Goal: Navigation & Orientation: Find specific page/section

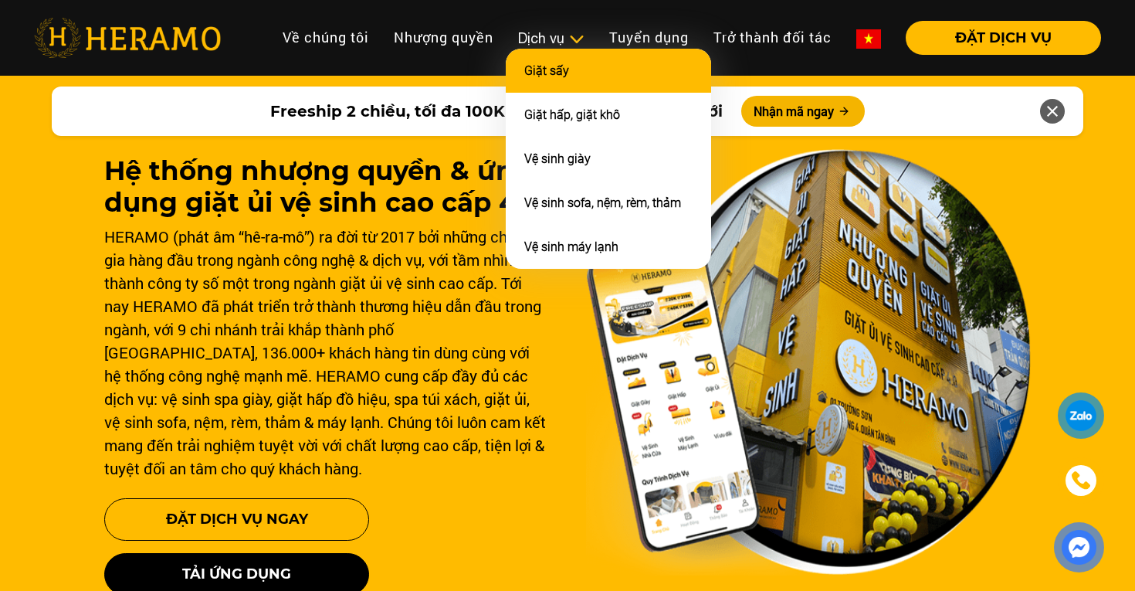
click at [560, 77] on li "Giặt sấy" at bounding box center [608, 71] width 205 height 44
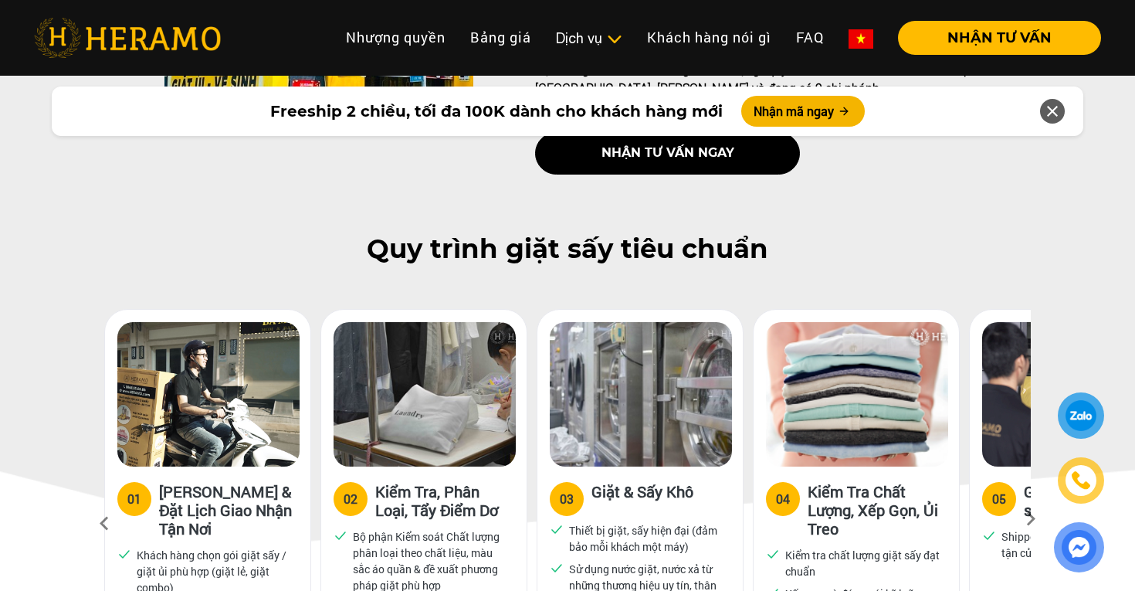
scroll to position [624, 0]
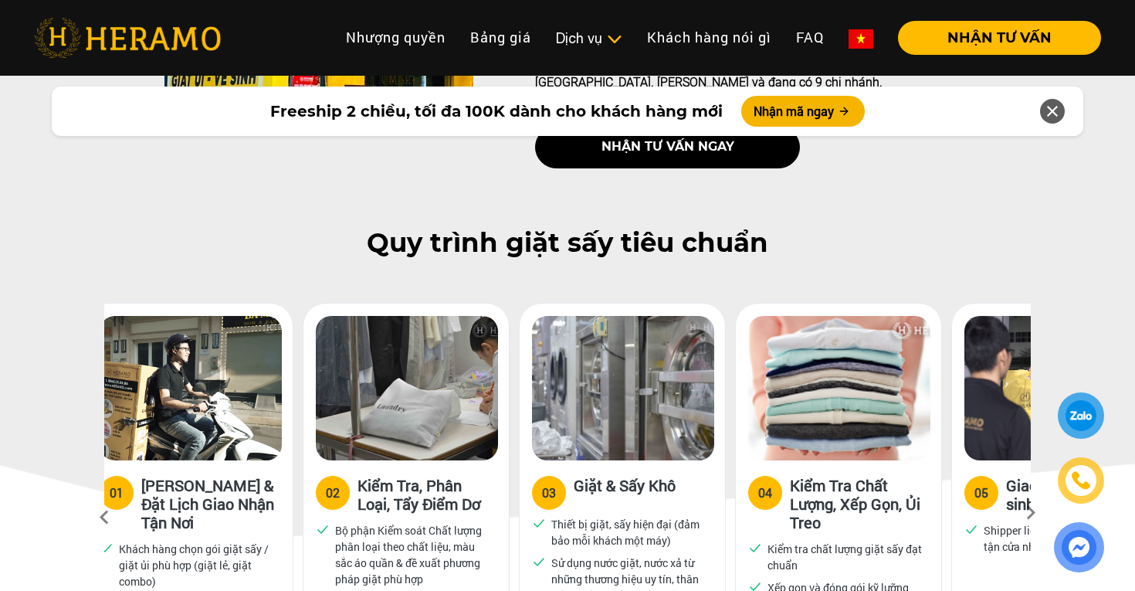
drag, startPoint x: 925, startPoint y: 439, endPoint x: 1034, endPoint y: 439, distance: 108.9
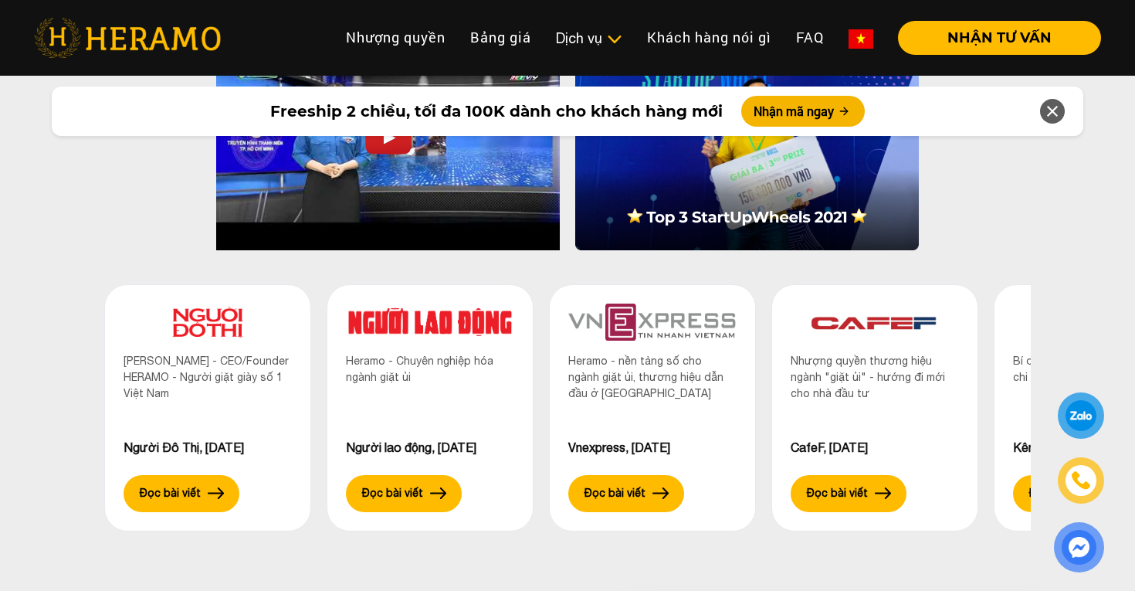
scroll to position [4224, 0]
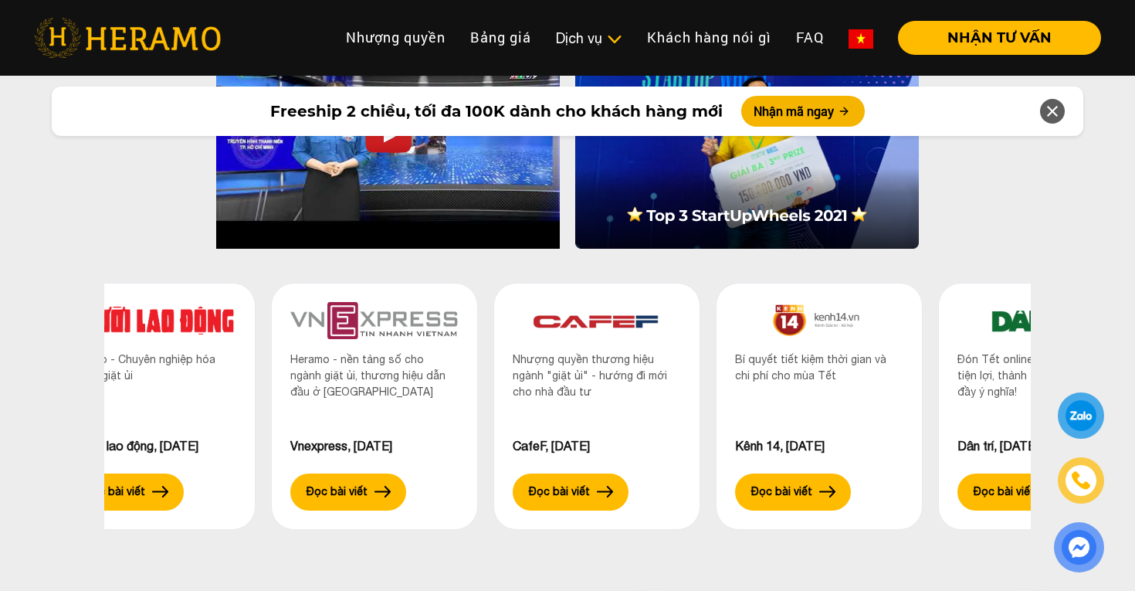
drag, startPoint x: 842, startPoint y: 298, endPoint x: 552, endPoint y: 316, distance: 290.1
click at [552, 351] on div "Nhượng quyền thương hiệu ngành "giặt ủi" - hướng đi mới cho nhà đầu tư" at bounding box center [597, 393] width 168 height 85
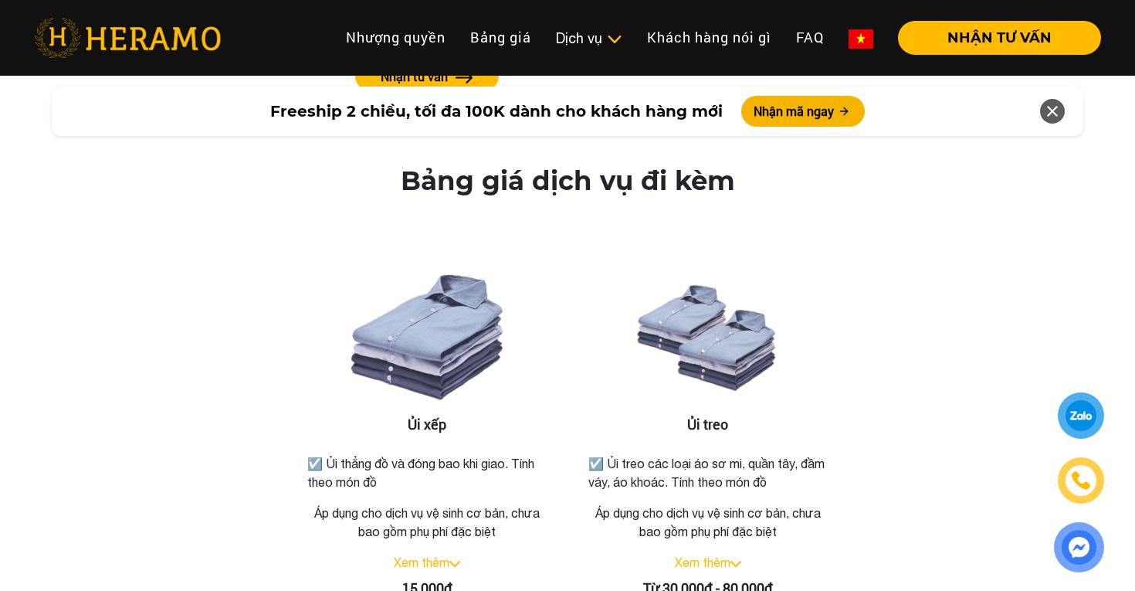
scroll to position [2188, 0]
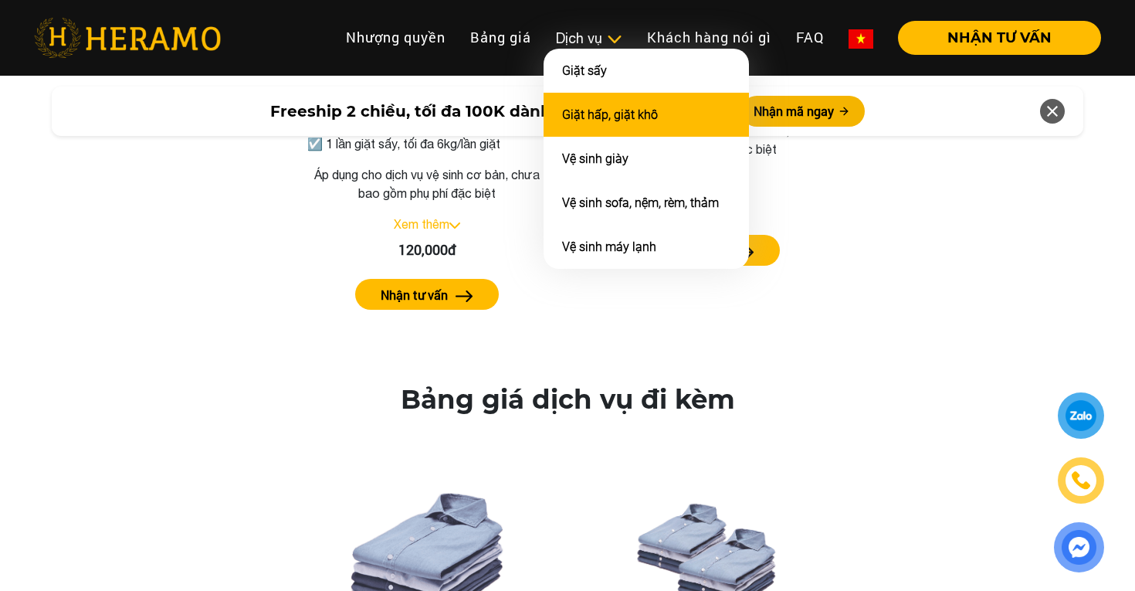
click at [606, 112] on link "Giặt hấp, giặt khô" at bounding box center [610, 114] width 96 height 15
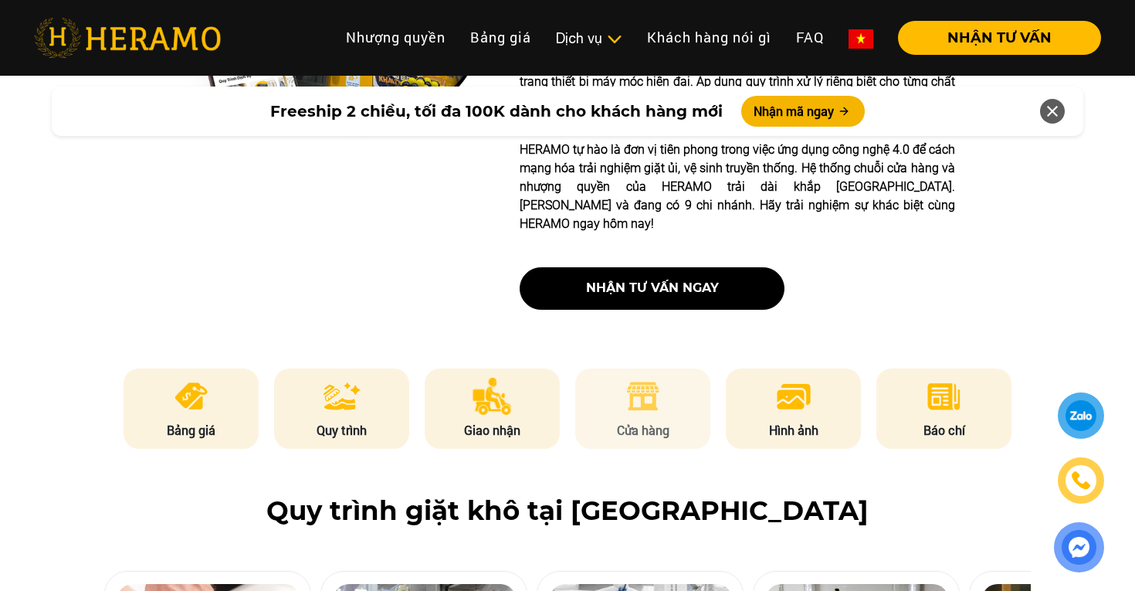
scroll to position [586, 0]
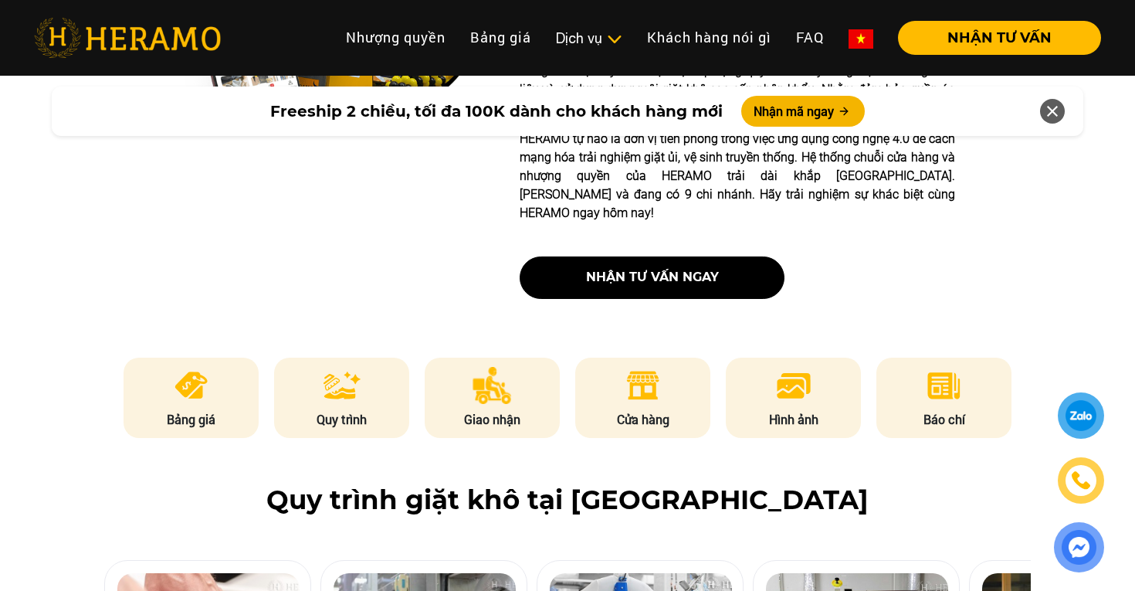
click at [958, 256] on div "HERAMO - Giặt hấp giặt khô cao cấp 4.0 HERAMO - Địa chỉ tin cậy cho dịch vụ giặ…" at bounding box center [567, 92] width 1135 height 439
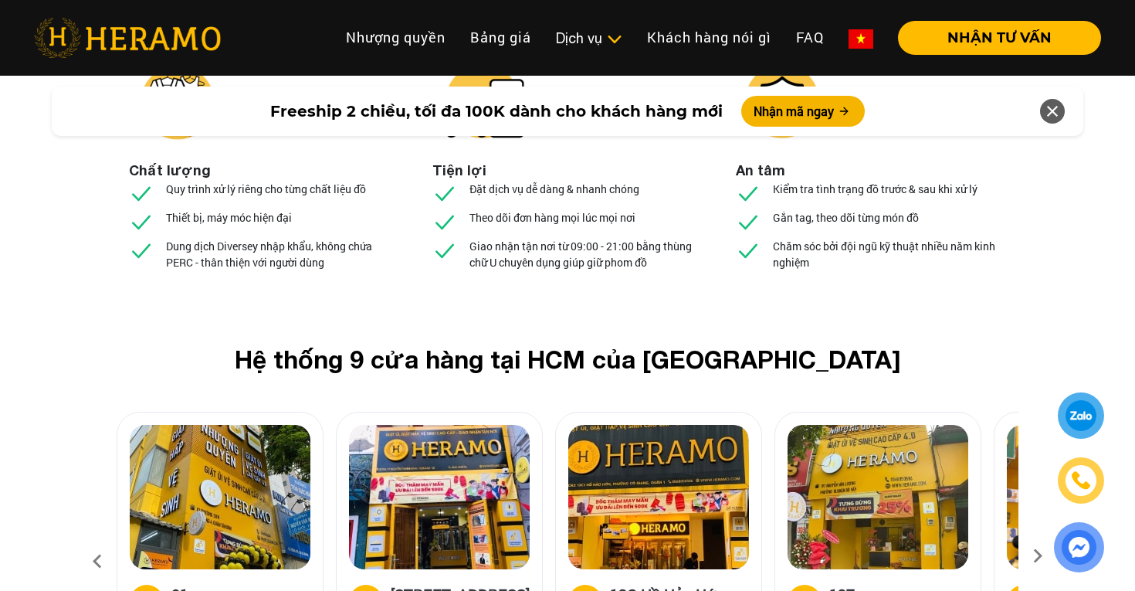
scroll to position [5751, 0]
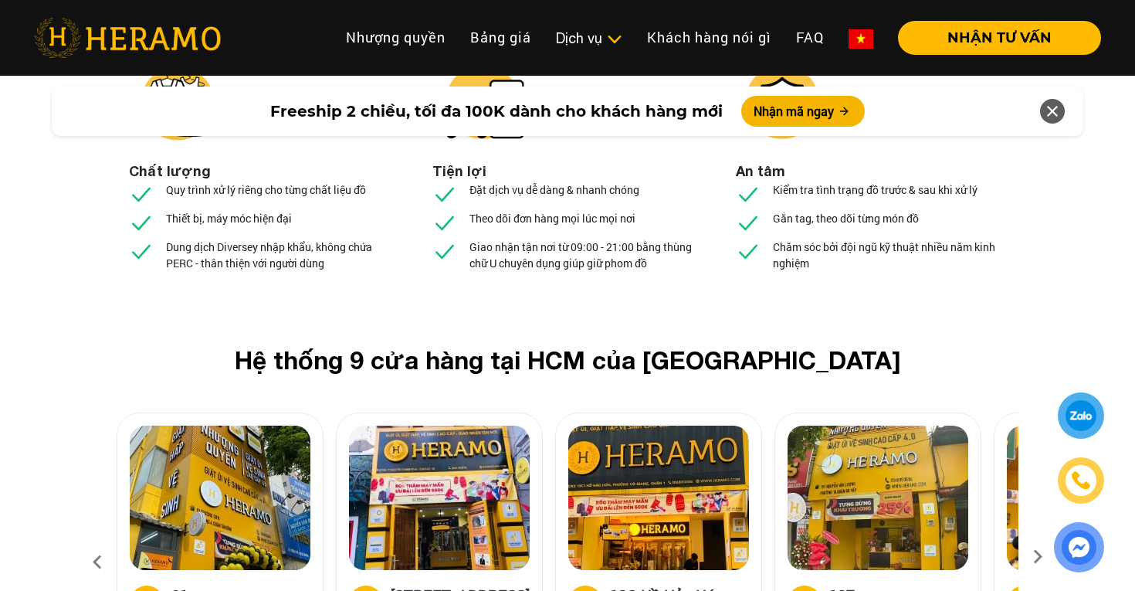
click at [1052, 345] on div "Hệ thống 9 cửa hàng tại HCM của HERAMO 01 01 Trường Sơn, Q.Tân Bình 02 18A/71 N…" at bounding box center [567, 528] width 1135 height 366
click at [1055, 114] on icon at bounding box center [1052, 111] width 19 height 28
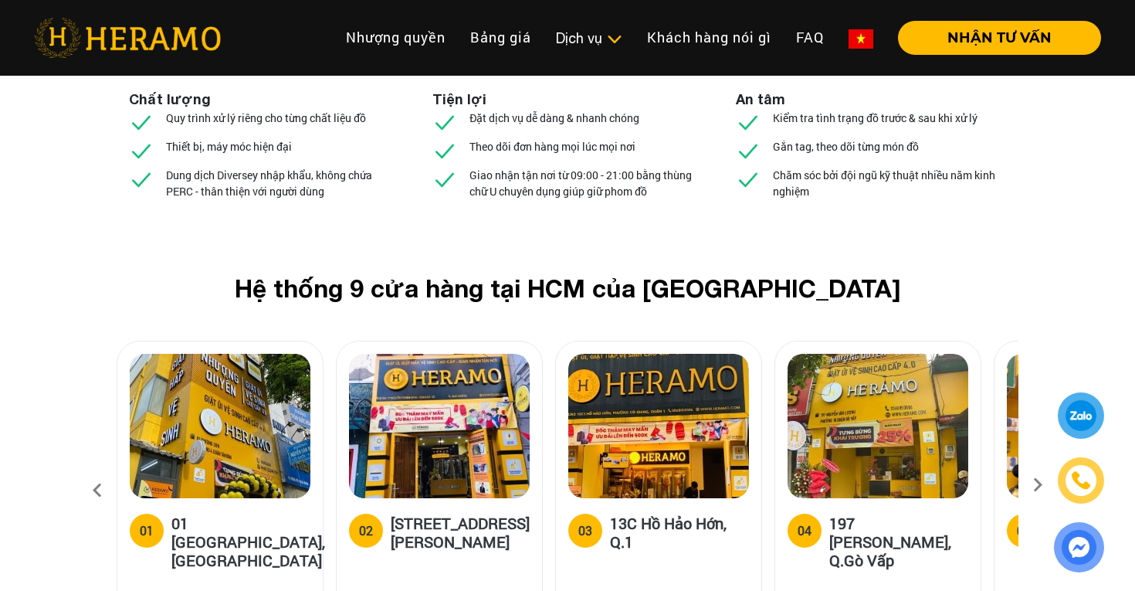
scroll to position [5827, 0]
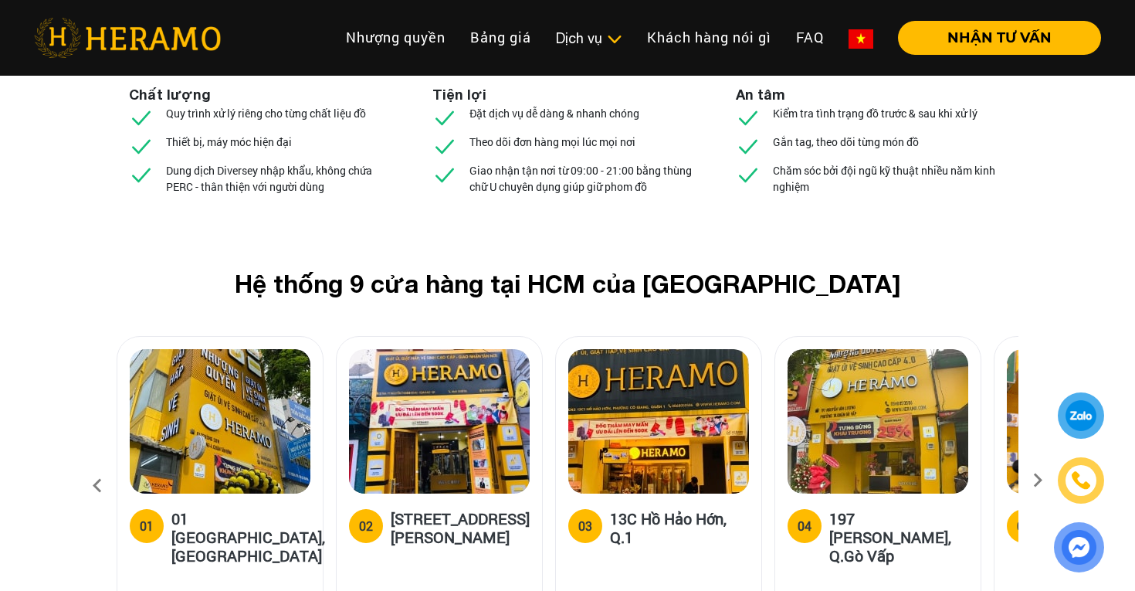
click at [852, 509] on h5 "197 Nguyễn Văn Lượng, Q.Gò Vấp" at bounding box center [898, 537] width 139 height 56
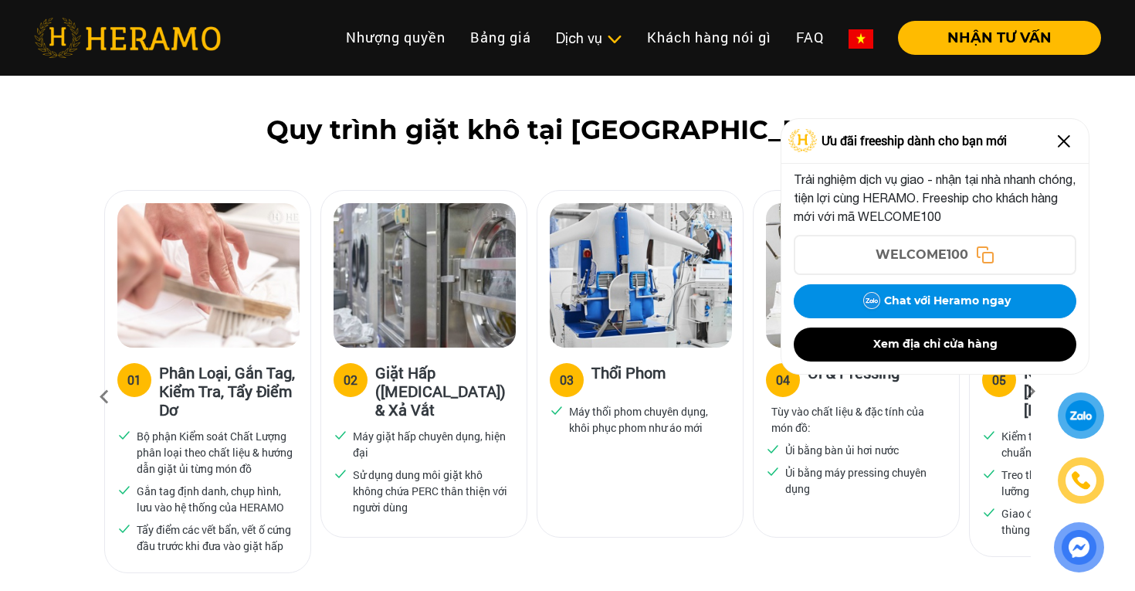
click at [852, 363] on div "Ưu đãi freeship dành cho bạn mới Trải nghiệm dịch vụ giao - nhận tại nhà nhanh …" at bounding box center [935, 246] width 309 height 256
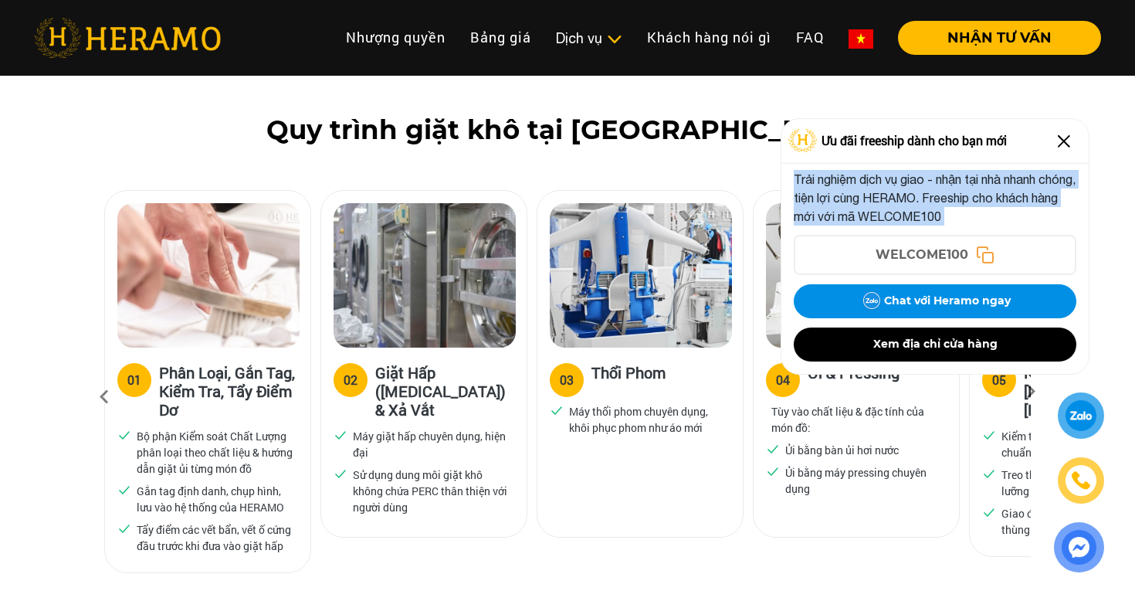
click at [852, 363] on div "Trải nghiệm dịch vụ giao - nhận tại nhà nhanh chóng, tiện lợi cùng HERAMO. Free…" at bounding box center [934, 269] width 307 height 210
click at [998, 197] on p "Trải nghiệm dịch vụ giao - nhận tại nhà nhanh chóng, tiện lợi cùng HERAMO. Free…" at bounding box center [935, 198] width 283 height 56
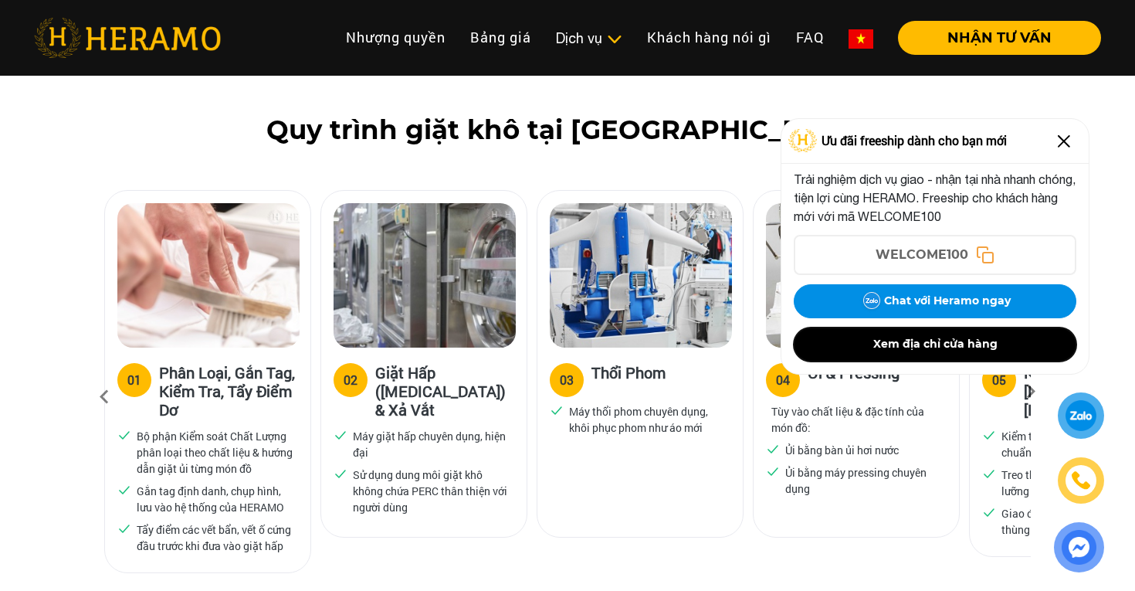
click at [942, 344] on button "Xem địa chỉ cửa hàng" at bounding box center [935, 344] width 283 height 34
click at [1069, 144] on img at bounding box center [1064, 141] width 25 height 25
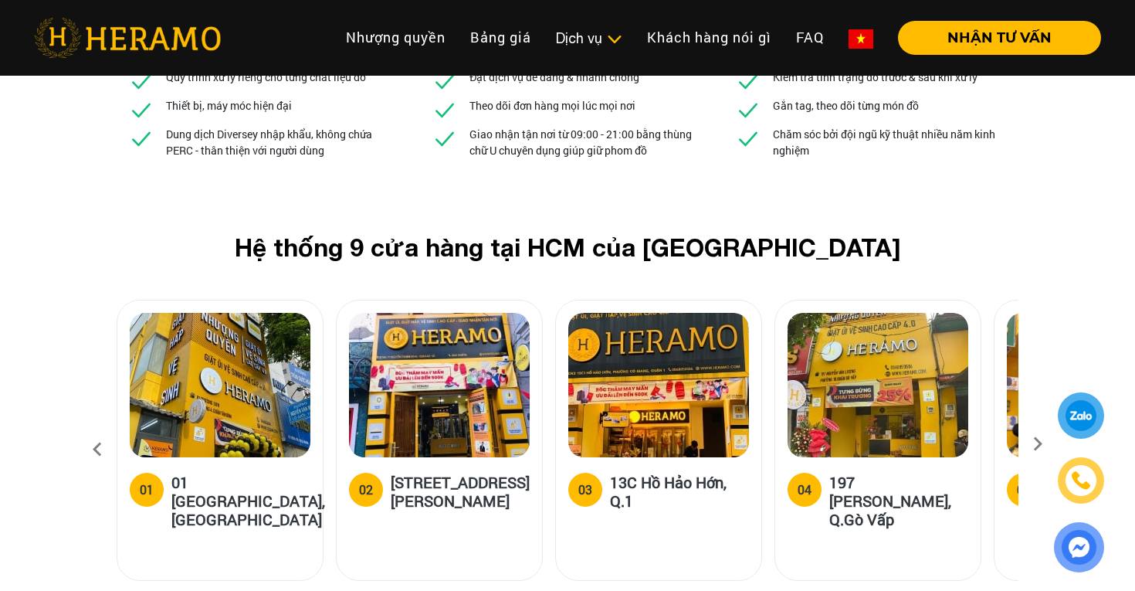
scroll to position [5809, 0]
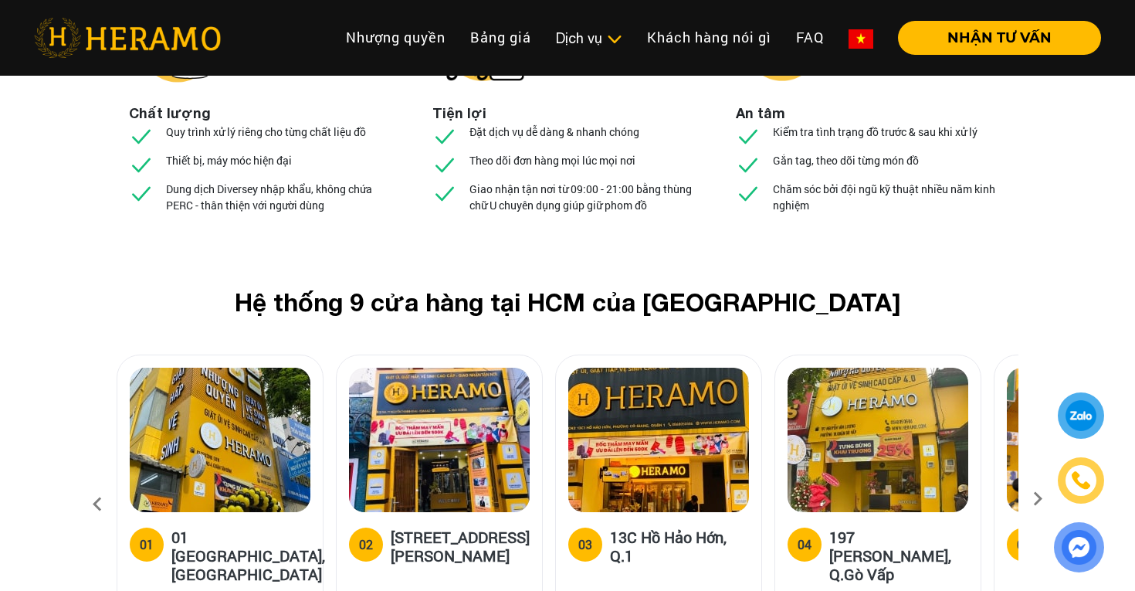
click at [458, 527] on h5 "18A/71 Nguyễn Thị Minh Khai, Q.1" at bounding box center [460, 545] width 139 height 37
click at [225, 527] on h5 "01 Trường Sơn, Q.Tân Bình" at bounding box center [248, 555] width 154 height 56
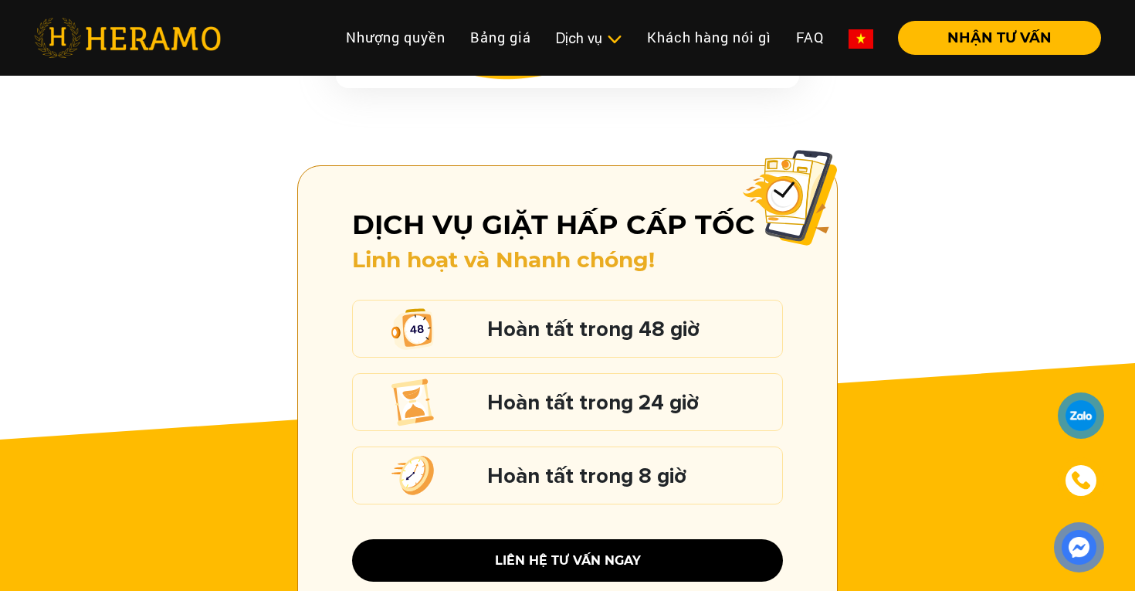
scroll to position [2085, 0]
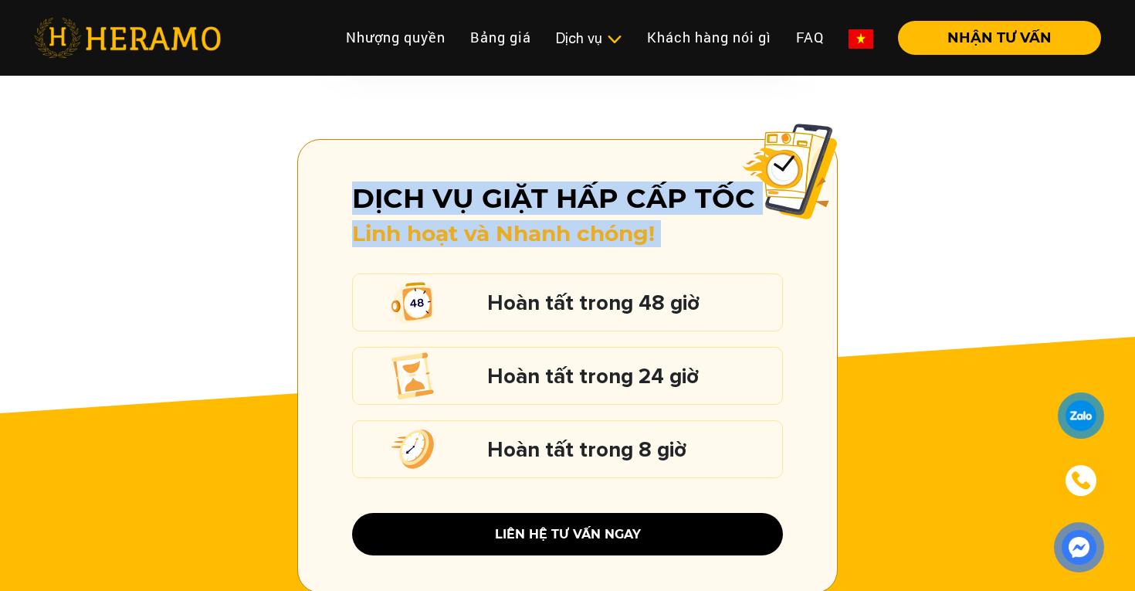
drag, startPoint x: 252, startPoint y: 93, endPoint x: 781, endPoint y: 275, distance: 559.4
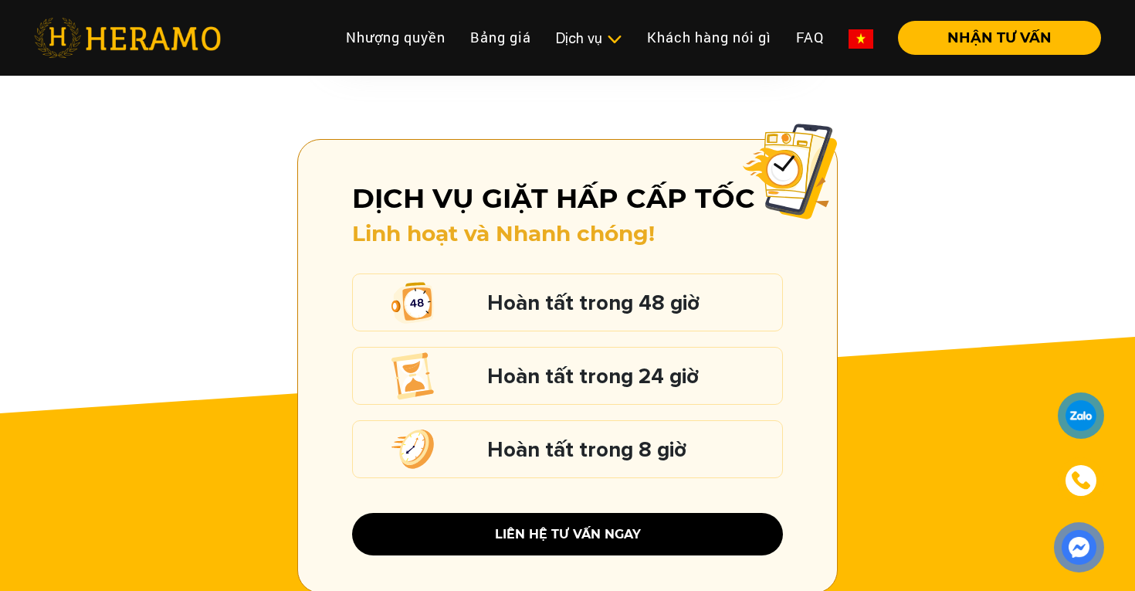
click at [862, 379] on div at bounding box center [567, 519] width 1135 height 425
click at [554, 293] on h5 "Hoàn tất trong 48 giờ" at bounding box center [630, 303] width 287 height 20
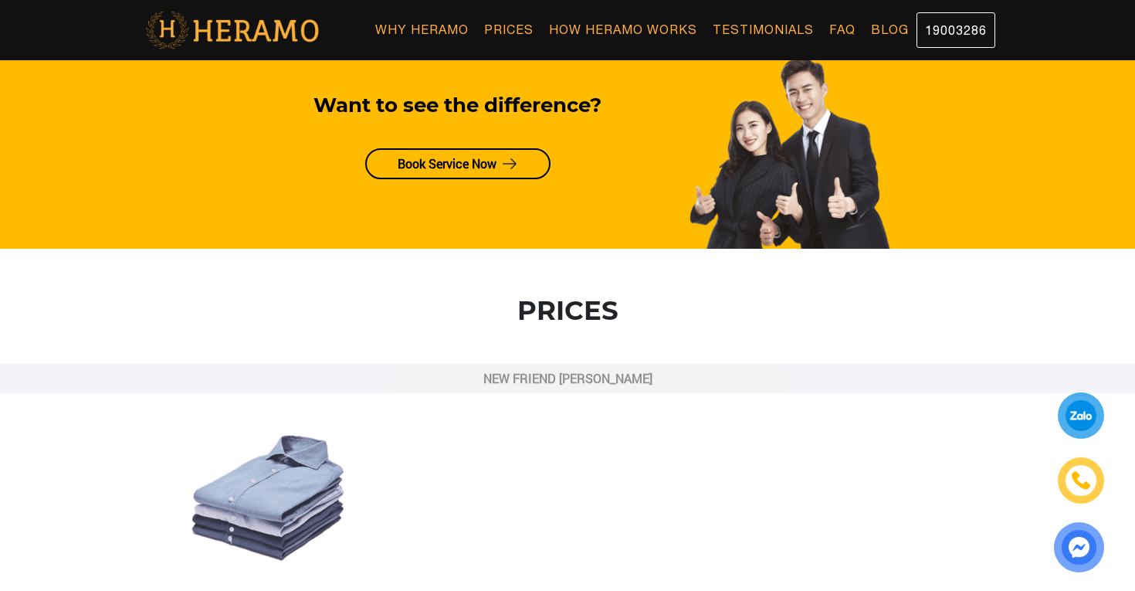
scroll to position [846, 0]
